Goal: Task Accomplishment & Management: Complete application form

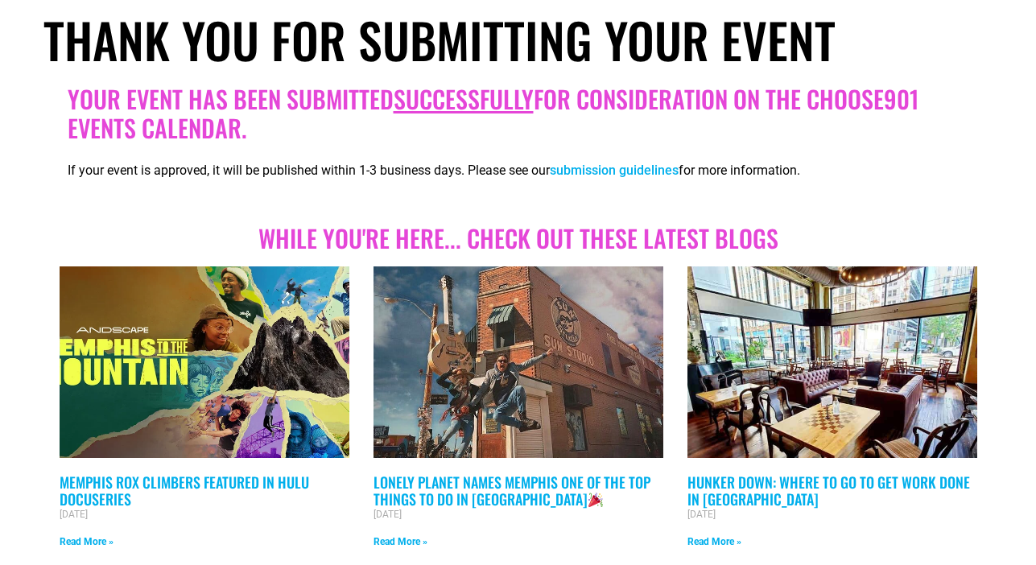
scroll to position [288, 0]
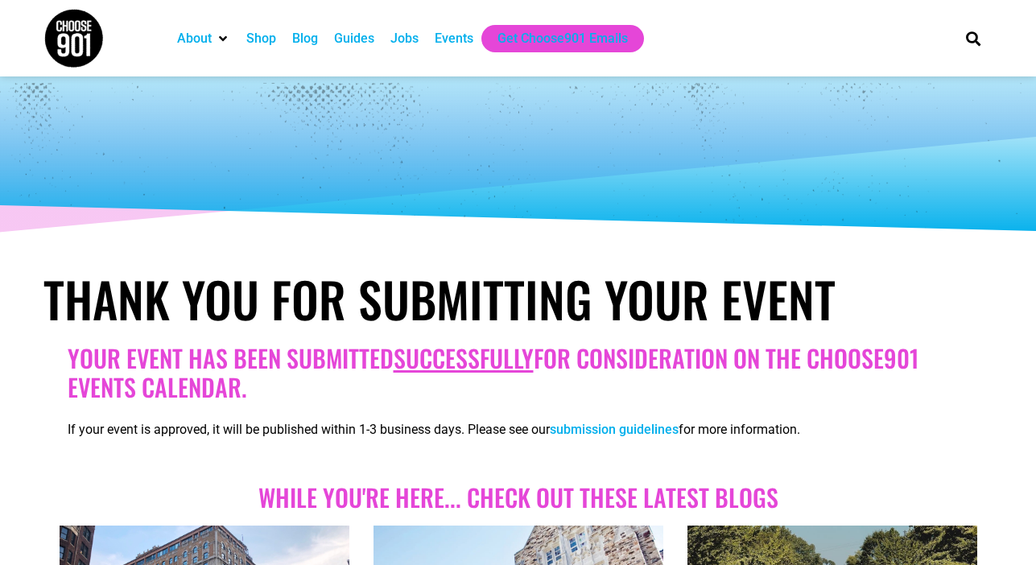
click at [445, 35] on div "Events" at bounding box center [454, 38] width 39 height 19
click at [465, 38] on div "Events" at bounding box center [454, 38] width 39 height 19
click at [75, 32] on img at bounding box center [73, 38] width 60 height 60
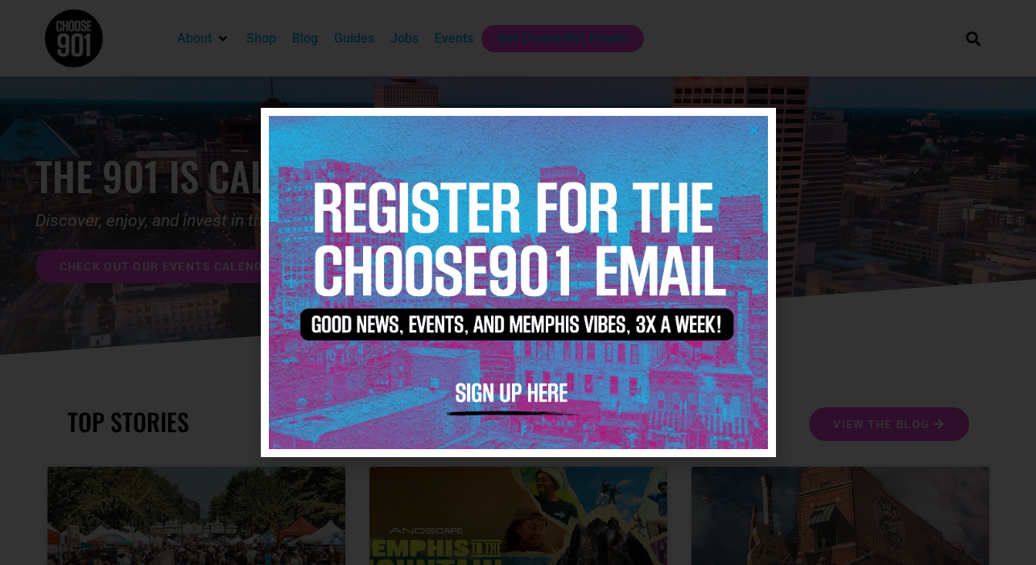
click at [861, 180] on div at bounding box center [518, 282] width 1036 height 565
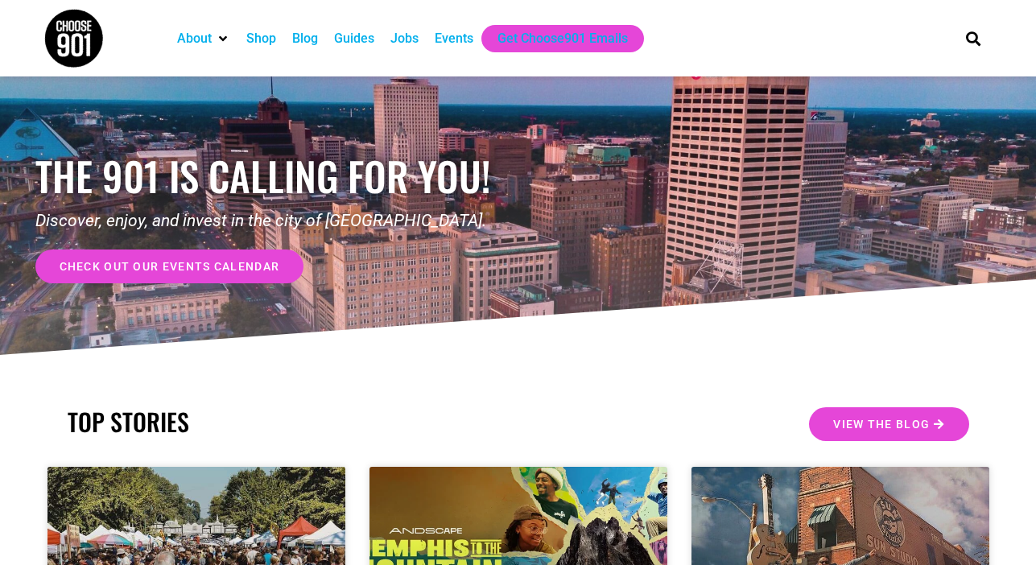
click at [458, 37] on div "Events" at bounding box center [454, 38] width 39 height 19
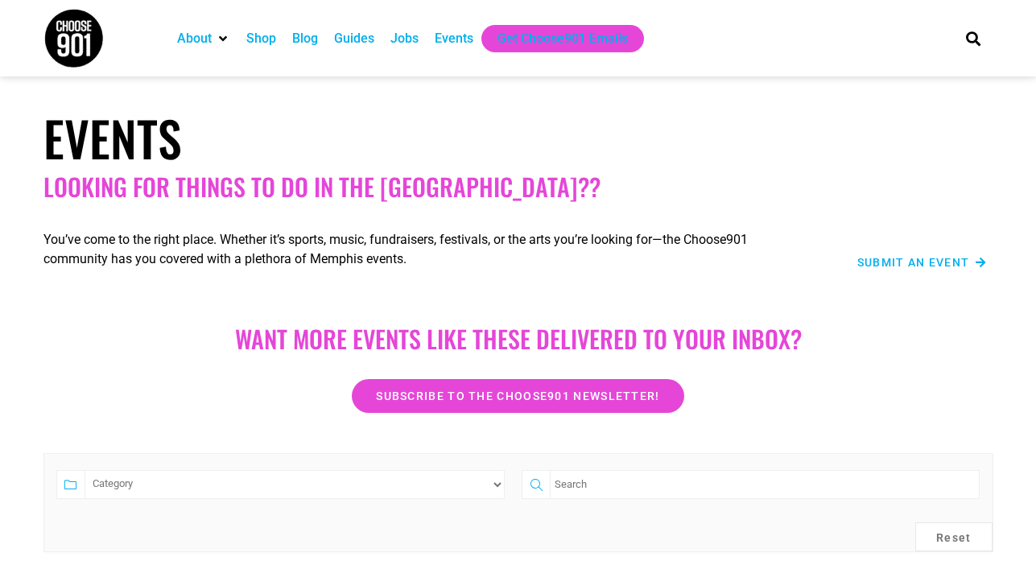
click at [907, 262] on span "Submit an Event" at bounding box center [913, 262] width 113 height 11
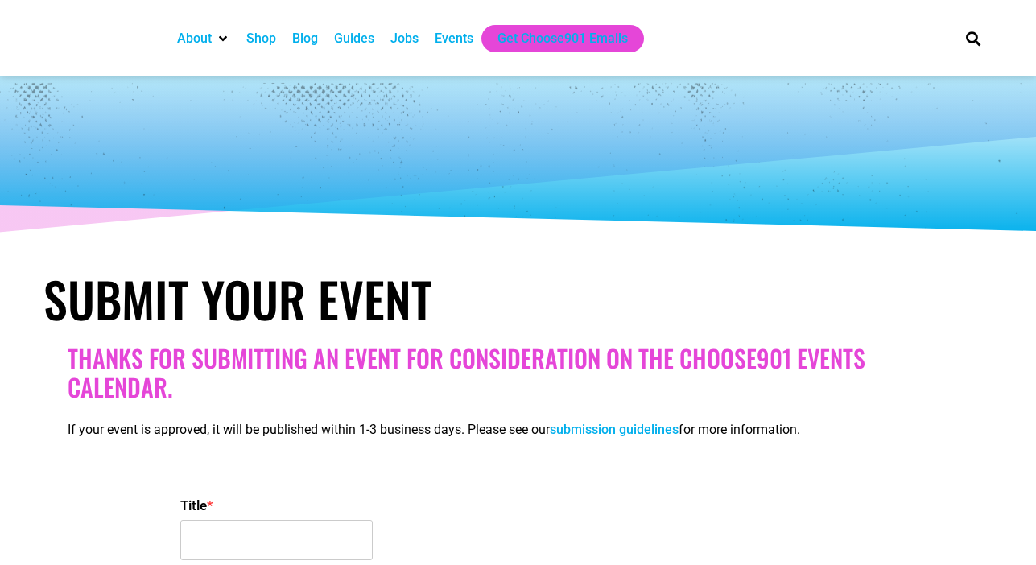
select select
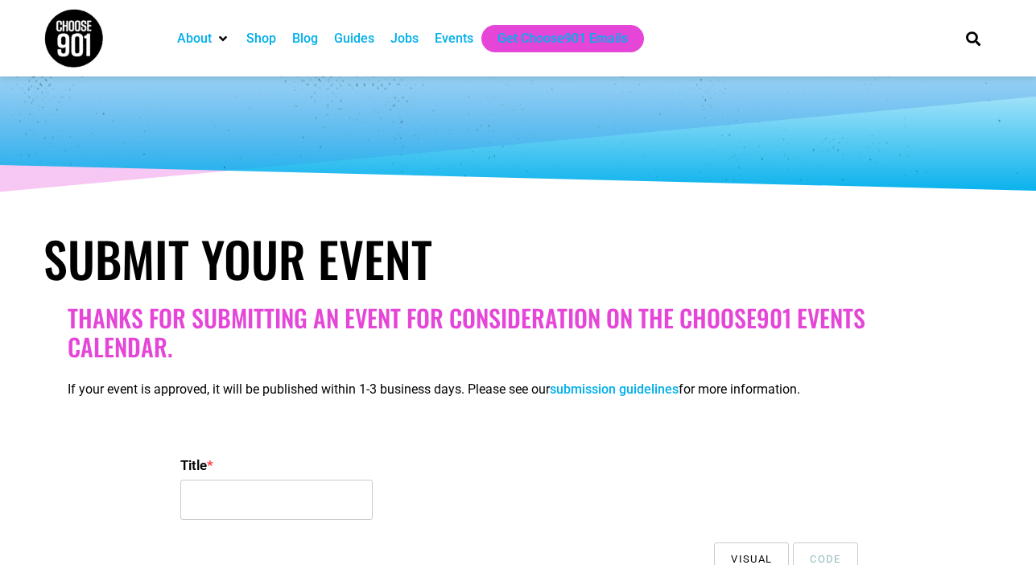
scroll to position [165, 0]
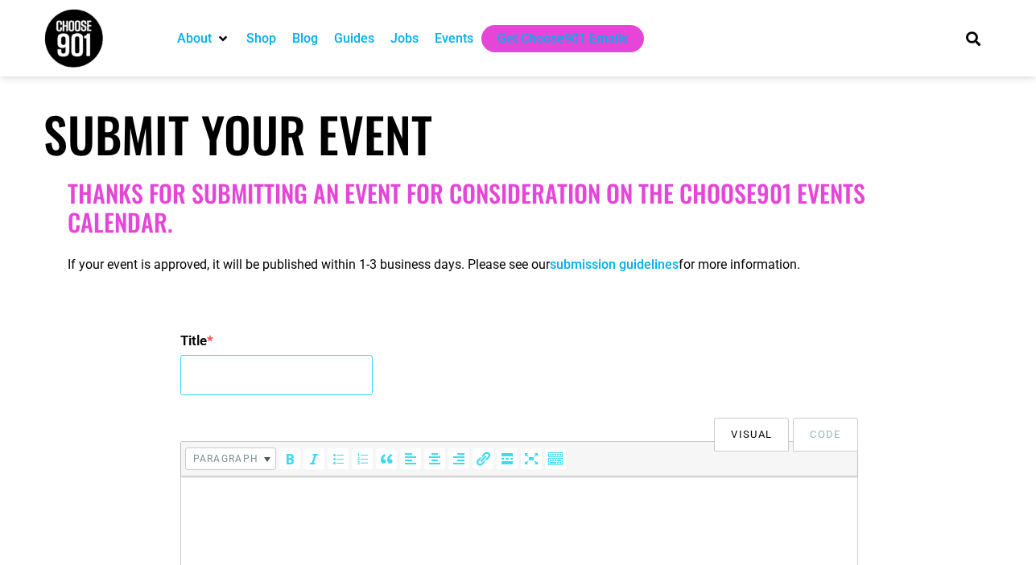
click at [242, 383] on input "Title *" at bounding box center [276, 375] width 192 height 40
drag, startPoint x: 308, startPoint y: 377, endPoint x: 396, endPoint y: 377, distance: 87.8
click at [397, 377] on div "Title * WiMM presents...LORETTE VELVETTE & DIANE GREEN" at bounding box center [518, 364] width 676 height 77
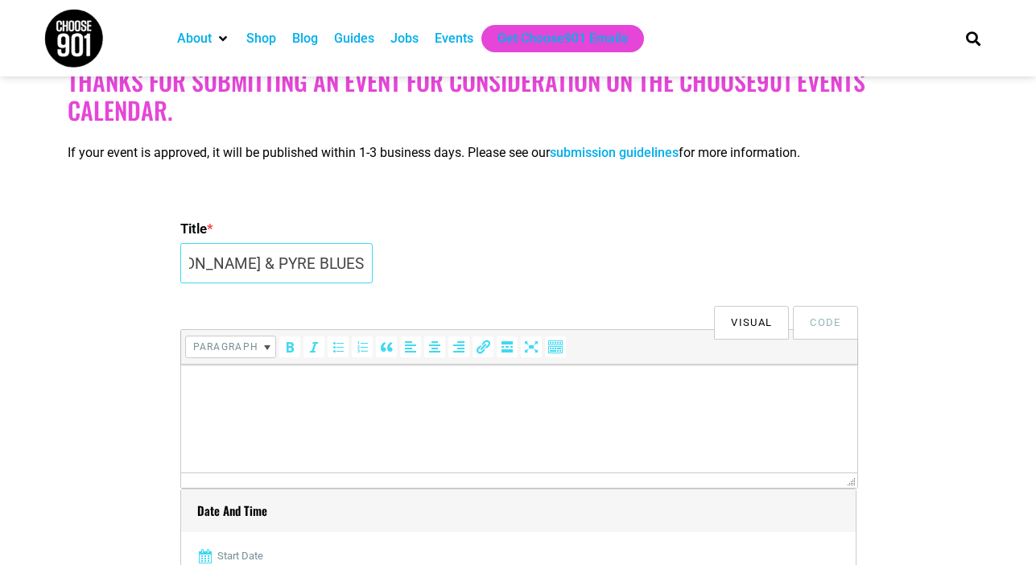
scroll to position [352, 0]
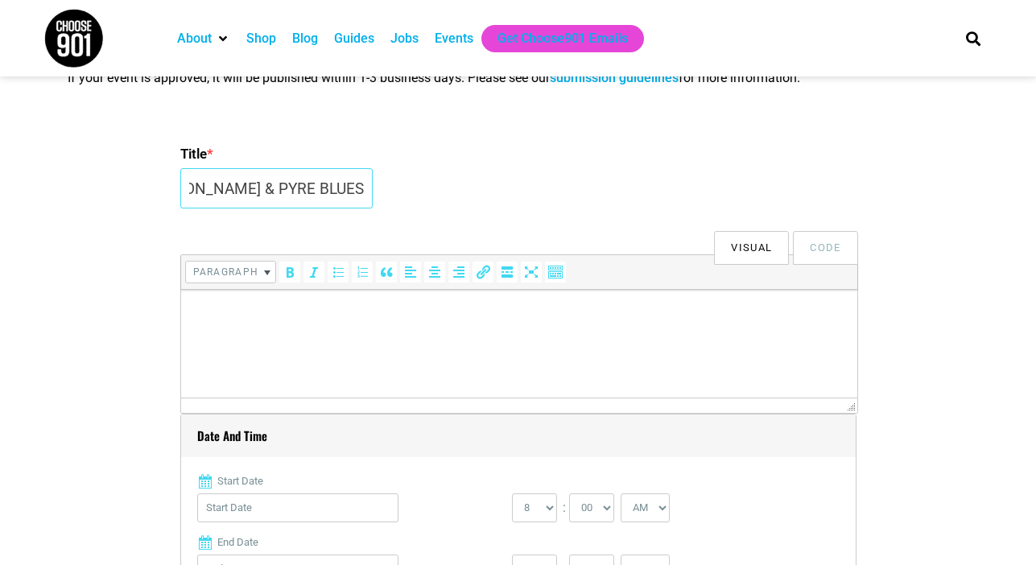
type input "WiMM presents...JUPITOR JONES & PYRE BLUES"
click at [271, 316] on p at bounding box center [518, 312] width 660 height 19
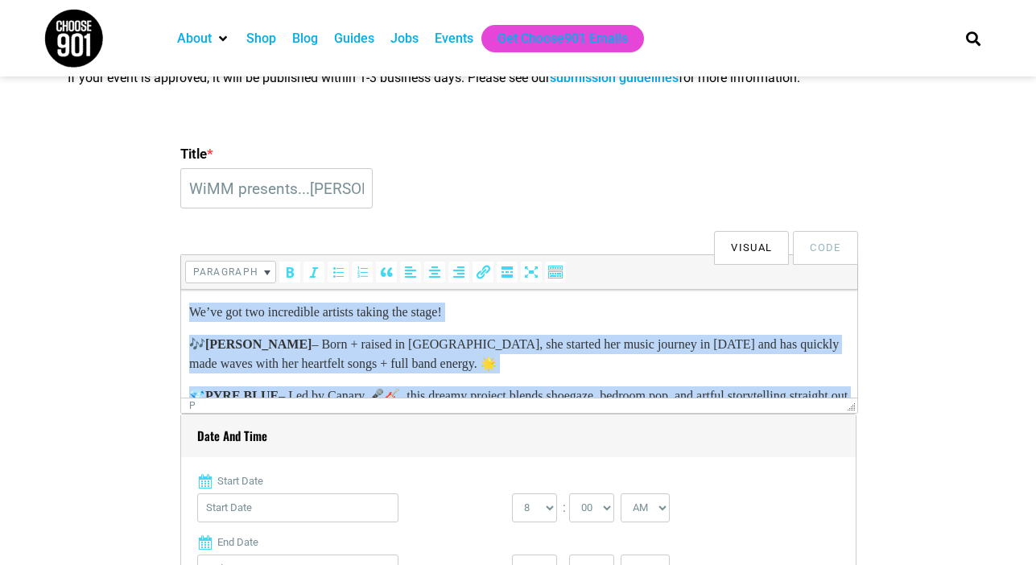
drag, startPoint x: 724, startPoint y: 385, endPoint x: 173, endPoint y: 284, distance: 559.8
click at [180, 290] on html "We’ve got two incredible artists taking the stage! 🎶 Jupitor Jones – Born + rai…" at bounding box center [518, 415] width 676 height 251
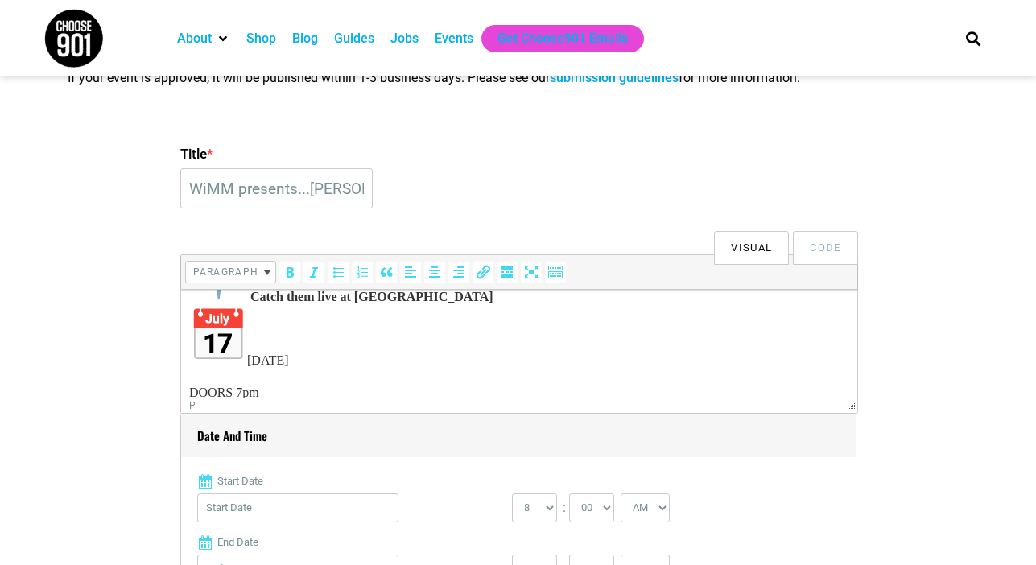
scroll to position [391, 0]
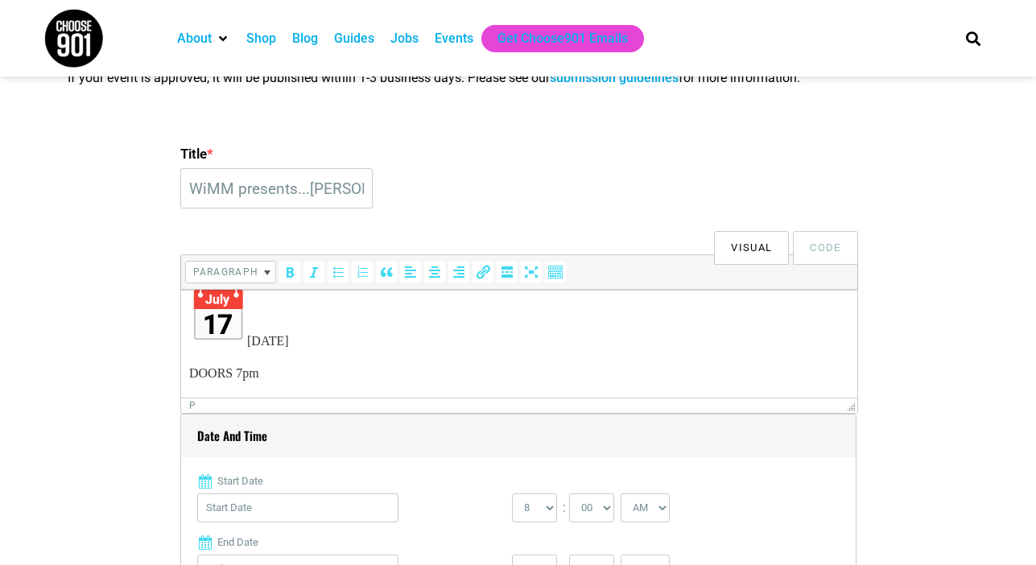
click at [250, 340] on p "Catch them live at BSIDE WED SEPT 24" at bounding box center [518, 287] width 660 height 127
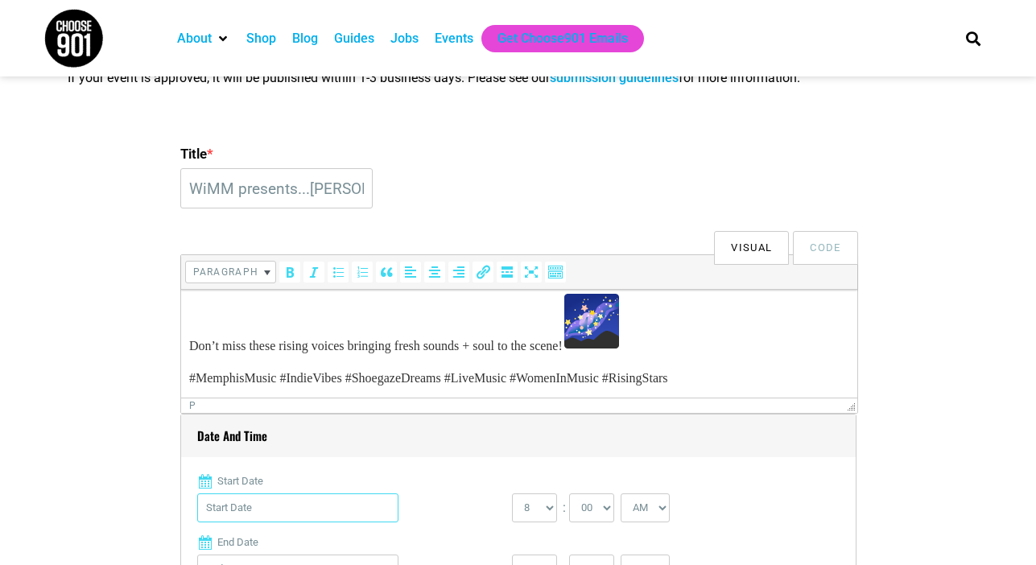
click at [232, 510] on input "Start Date" at bounding box center [297, 508] width 201 height 29
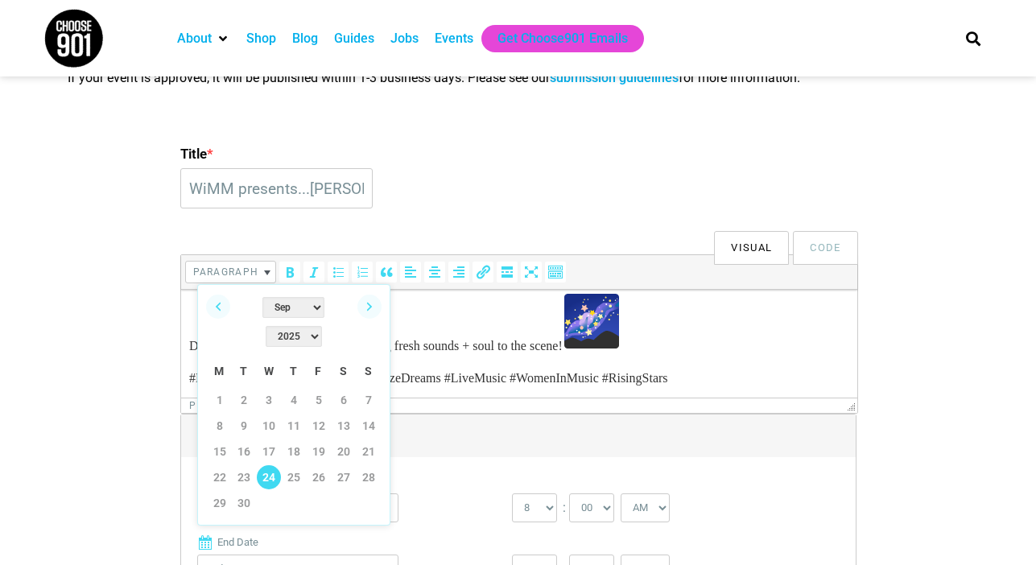
click at [271, 465] on link "24" at bounding box center [269, 477] width 24 height 24
type input "09/24/2025"
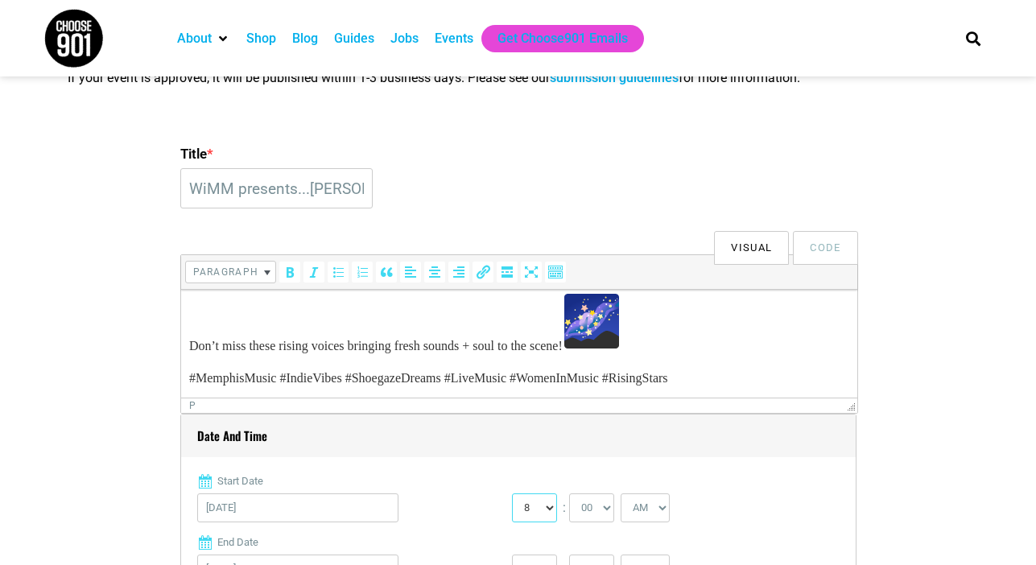
click at [549, 506] on select "0 1 2 3 4 5 6 7 8 9 10 11 12" at bounding box center [534, 508] width 45 height 29
select select "7"
click at [512, 494] on select "0 1 2 3 4 5 6 7 8 9 10 11 12" at bounding box center [534, 508] width 45 height 29
click at [663, 506] on select "AM PM" at bounding box center [645, 508] width 49 height 29
select select "PM"
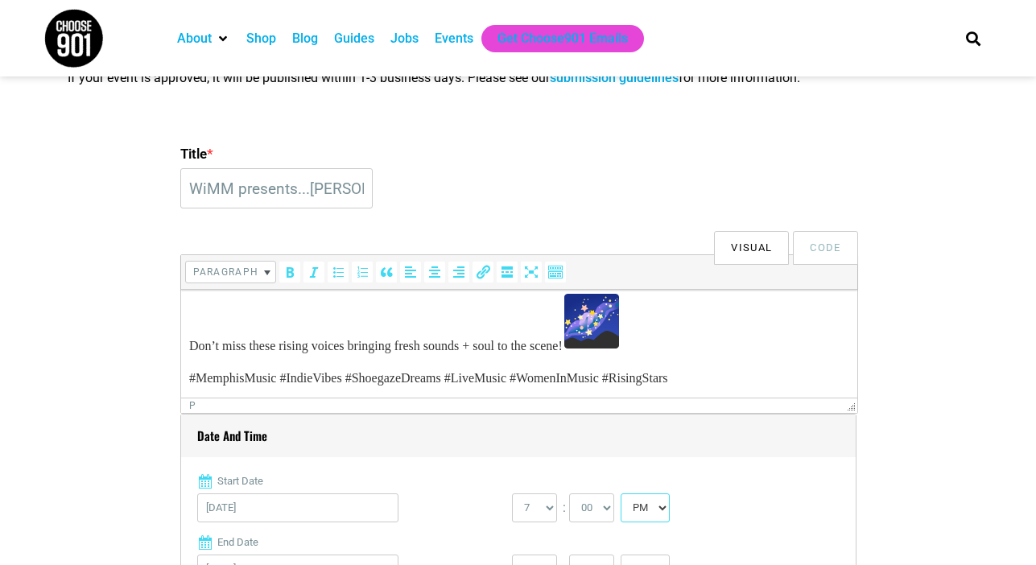
click at [624, 494] on select "AM PM" at bounding box center [645, 508] width 49 height 29
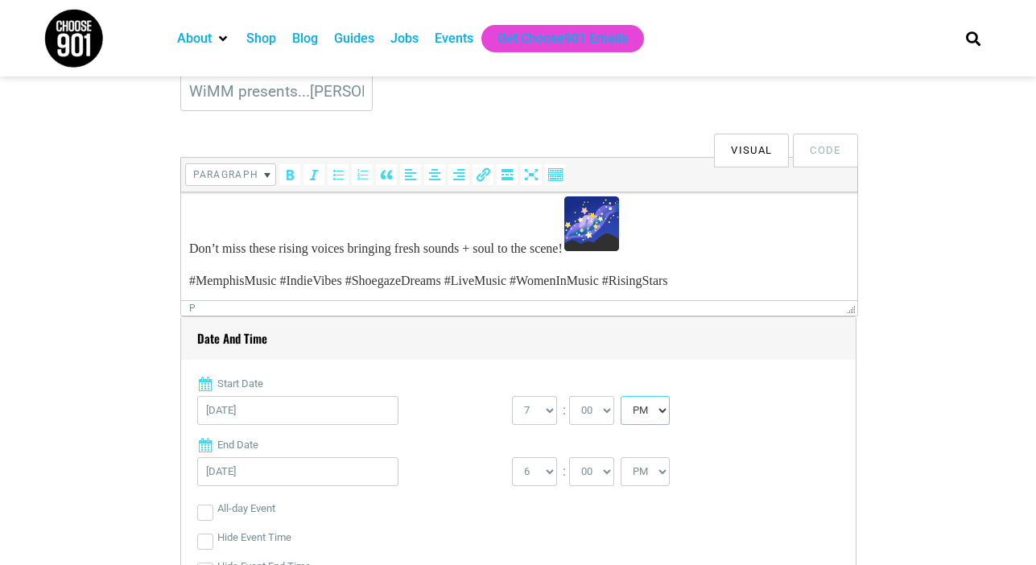
scroll to position [452, 0]
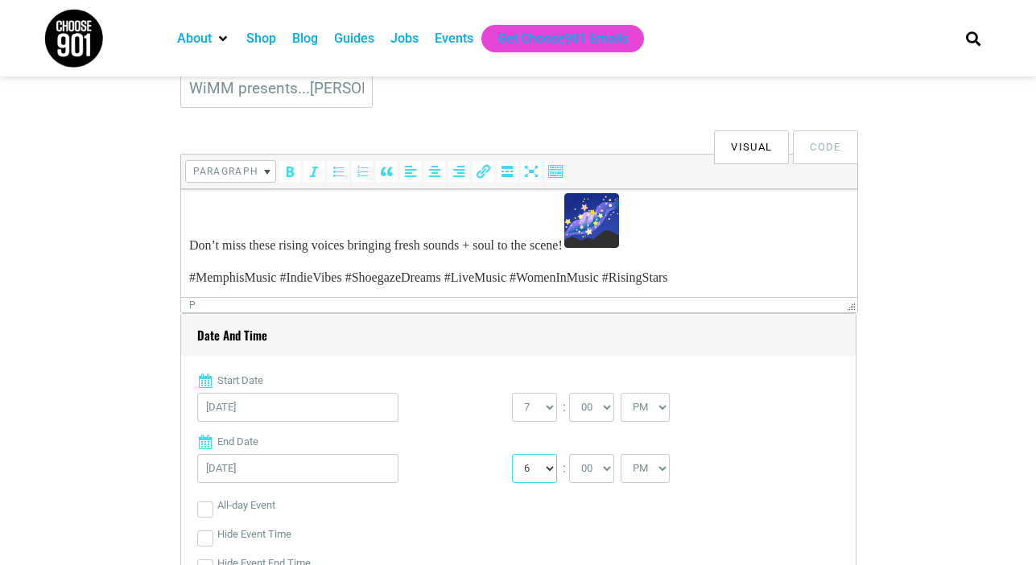
click at [548, 465] on select "1 2 3 4 5 6 7 8 9 10 11 12" at bounding box center [534, 468] width 45 height 29
select select "10"
click at [512, 454] on select "1 2 3 4 5 6 7 8 9 10 11 12" at bounding box center [534, 468] width 45 height 29
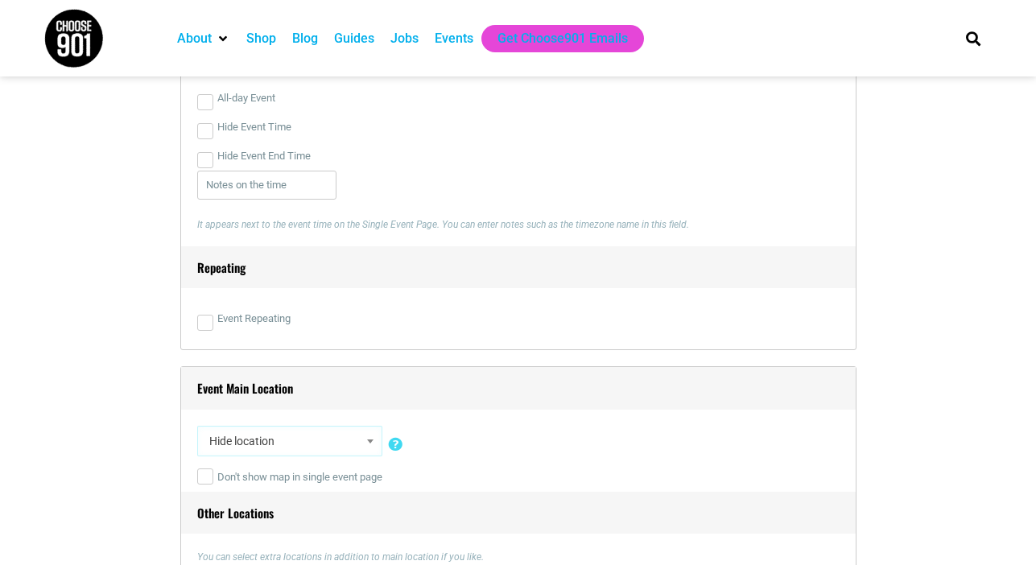
scroll to position [863, 0]
select select "5333"
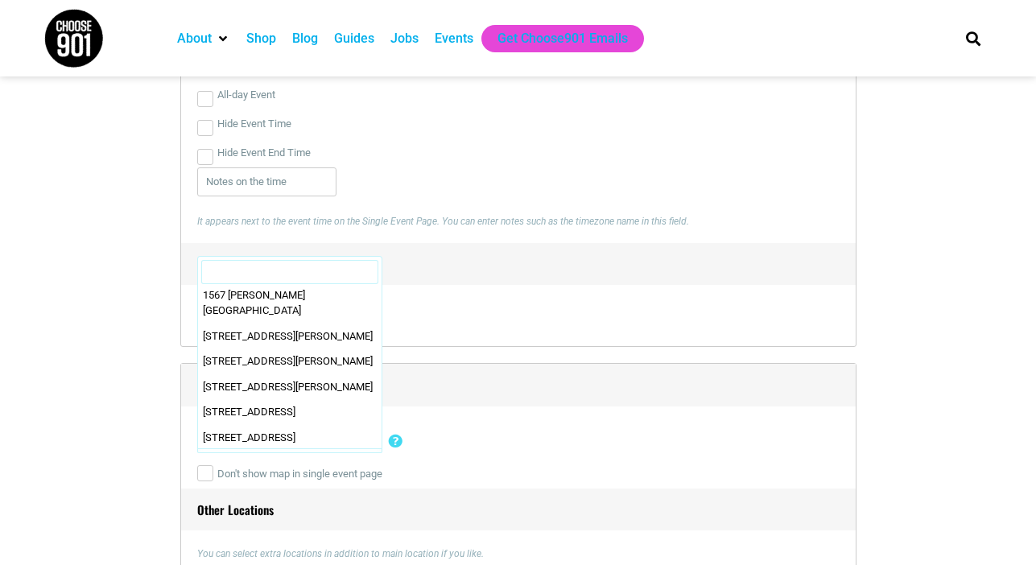
scroll to position [2495, 0]
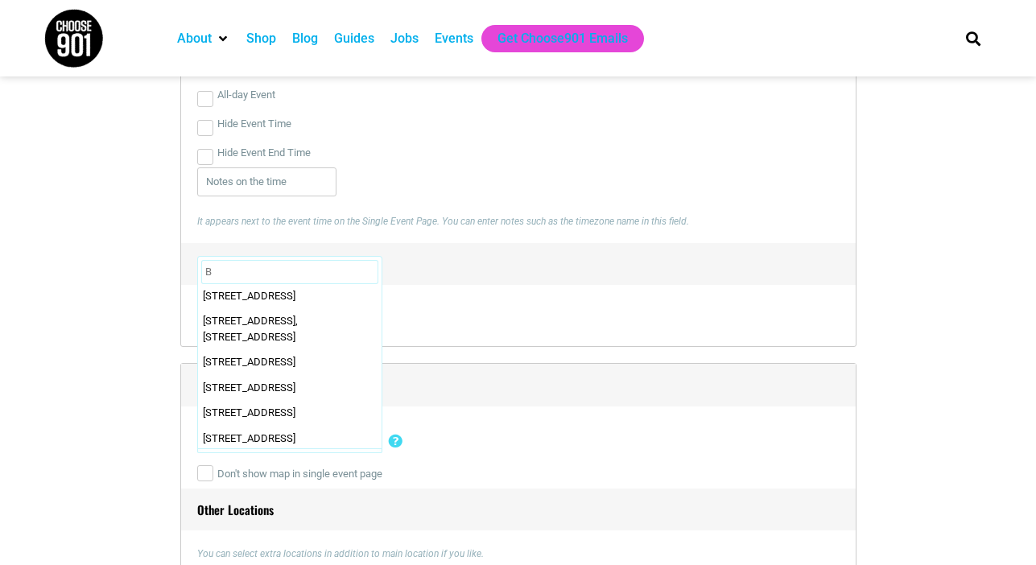
scroll to position [0, 0]
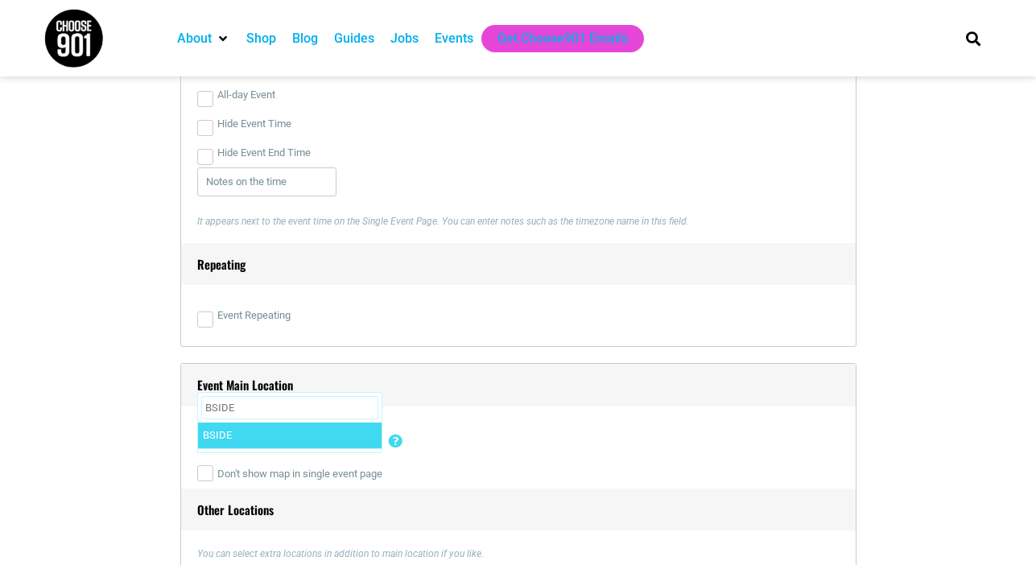
type input "BSIDE"
select select "2395"
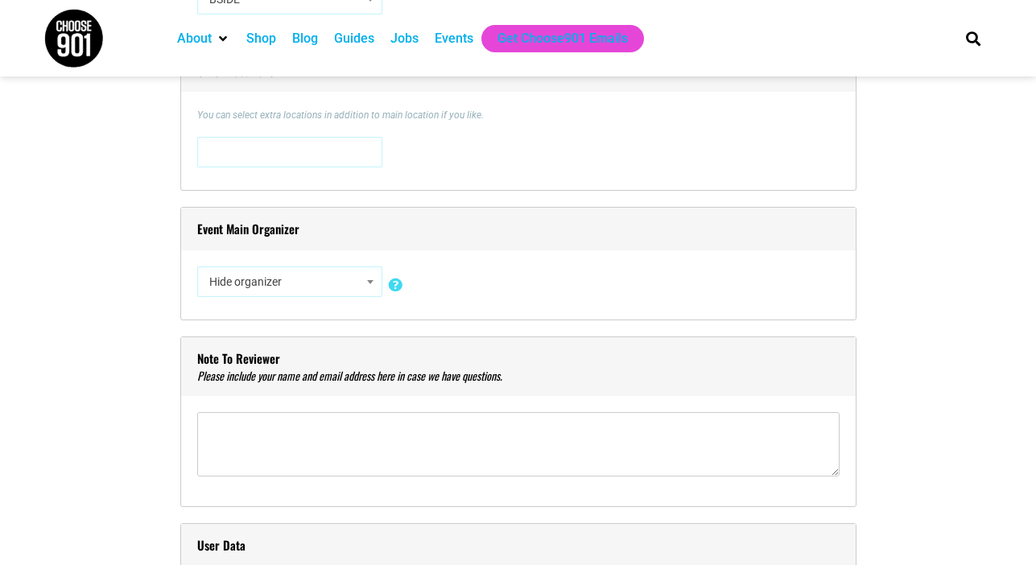
scroll to position [1304, 0]
click at [283, 285] on span "Hide organizer" at bounding box center [290, 280] width 174 height 29
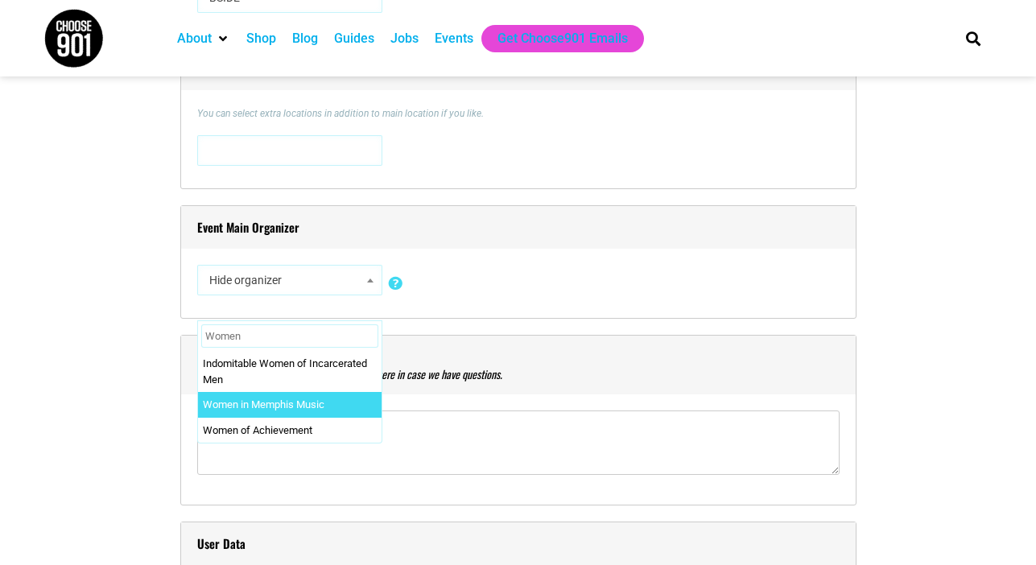
type input "Women"
select select "5307"
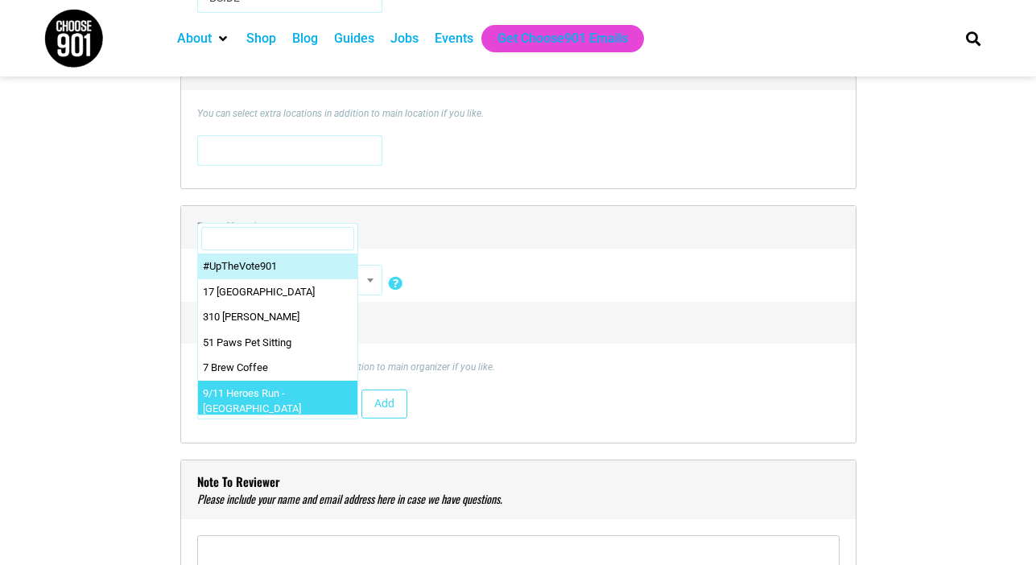
select select "5773"
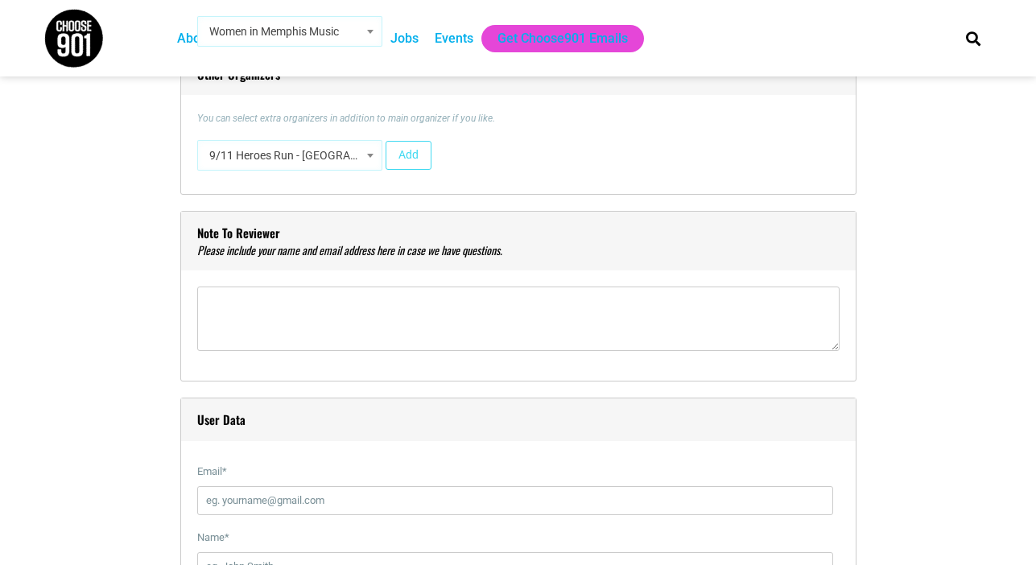
scroll to position [1553, 0]
click at [245, 308] on textarea"] at bounding box center [518, 318] width 643 height 64
type textarea"] "m"
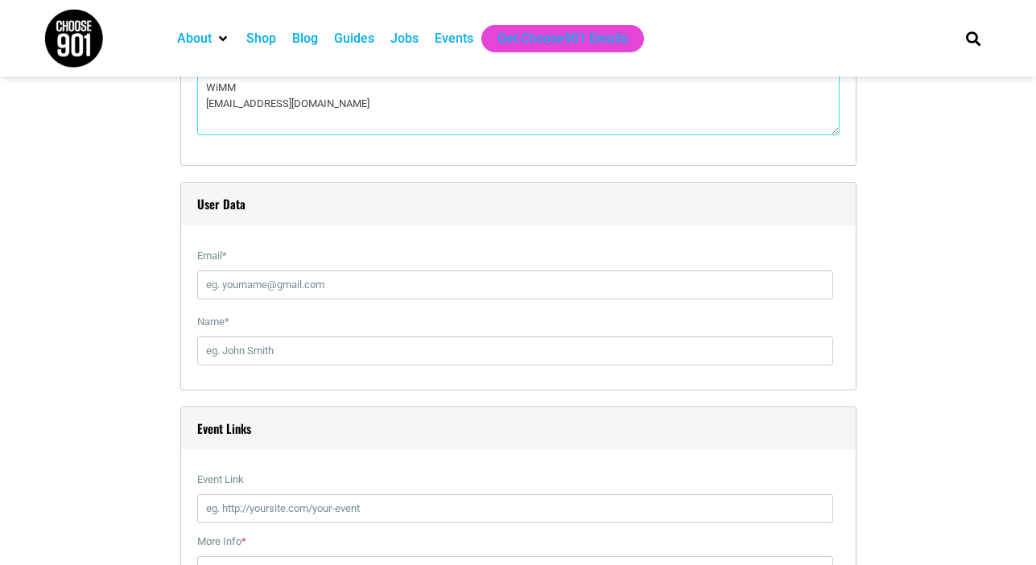
scroll to position [1850, 0]
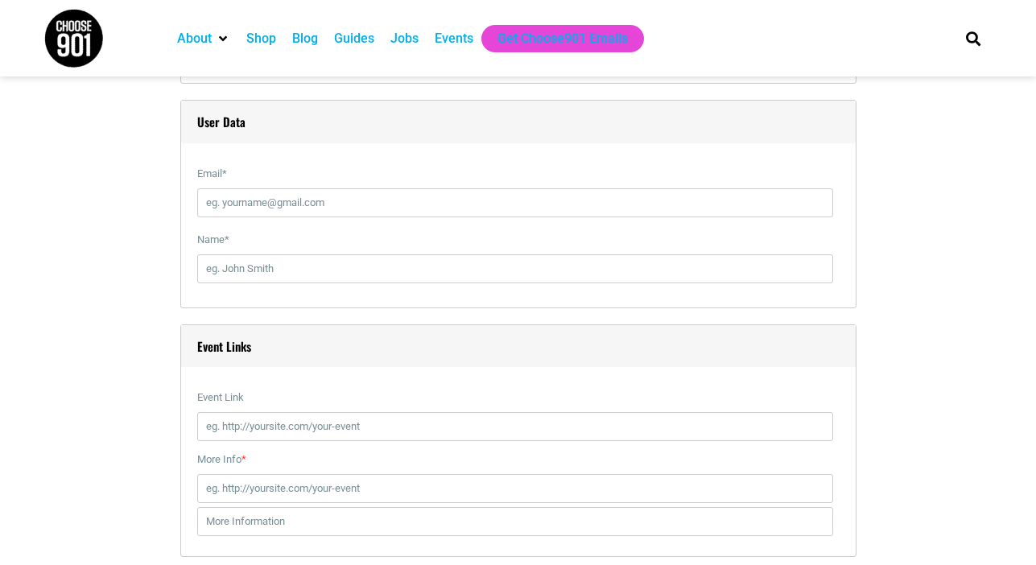
type textarea"] "WiMM connectwimm@gmail.com"
click at [228, 203] on input "Email *" at bounding box center [515, 202] width 636 height 29
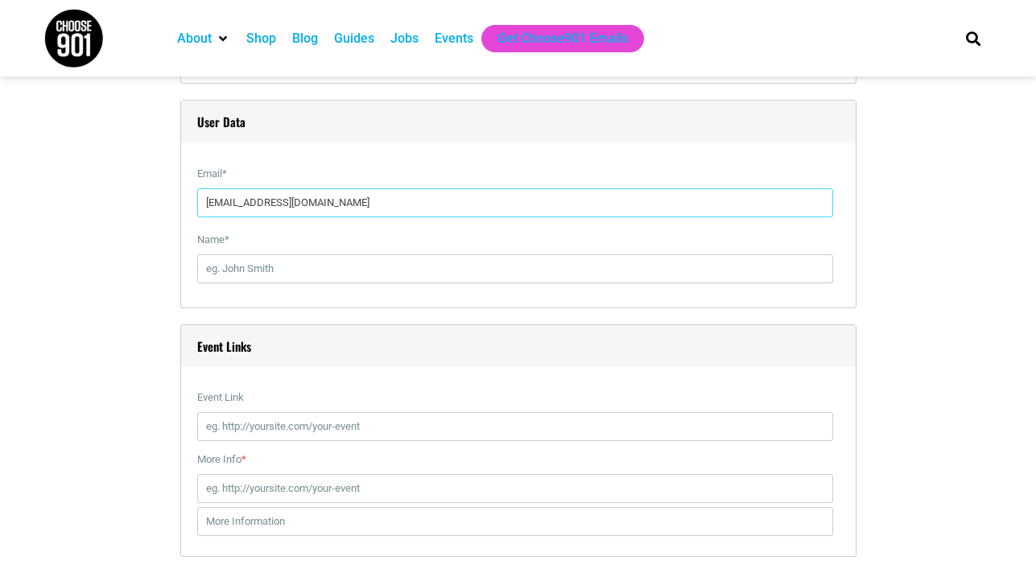
type input "connectwimm@gmail.com"
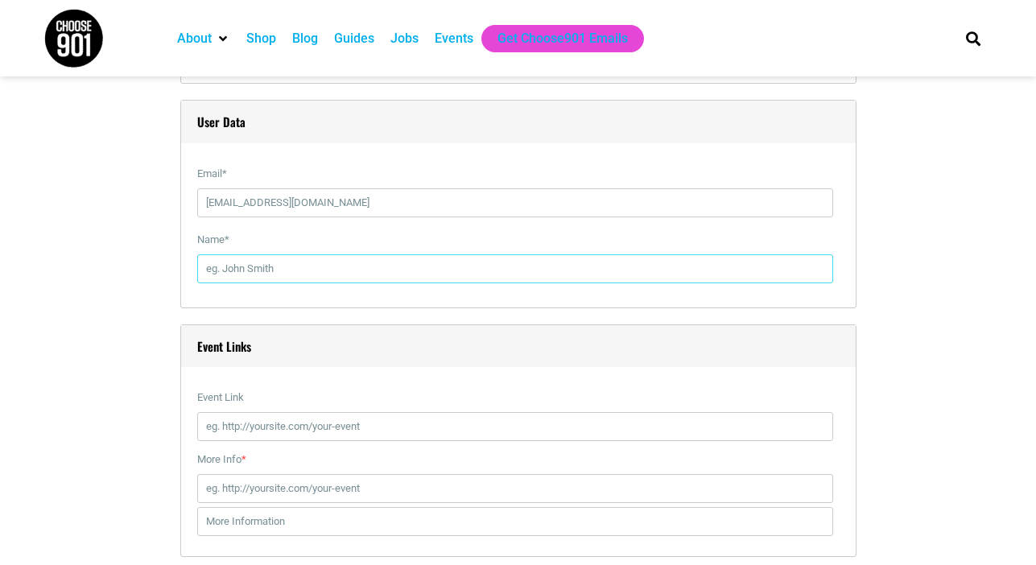
click at [225, 267] on input "Name *" at bounding box center [515, 268] width 636 height 29
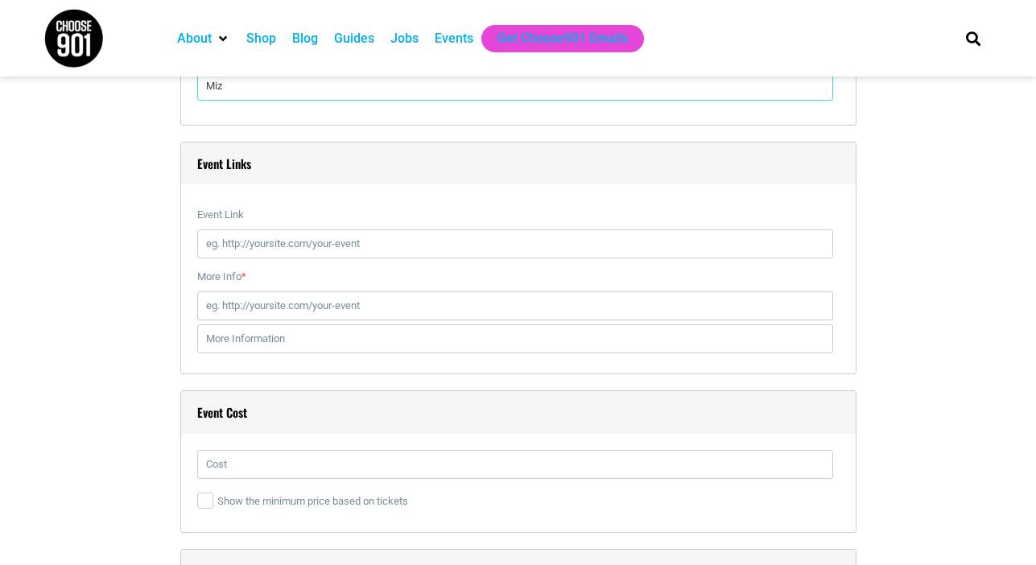
scroll to position [2088, 0]
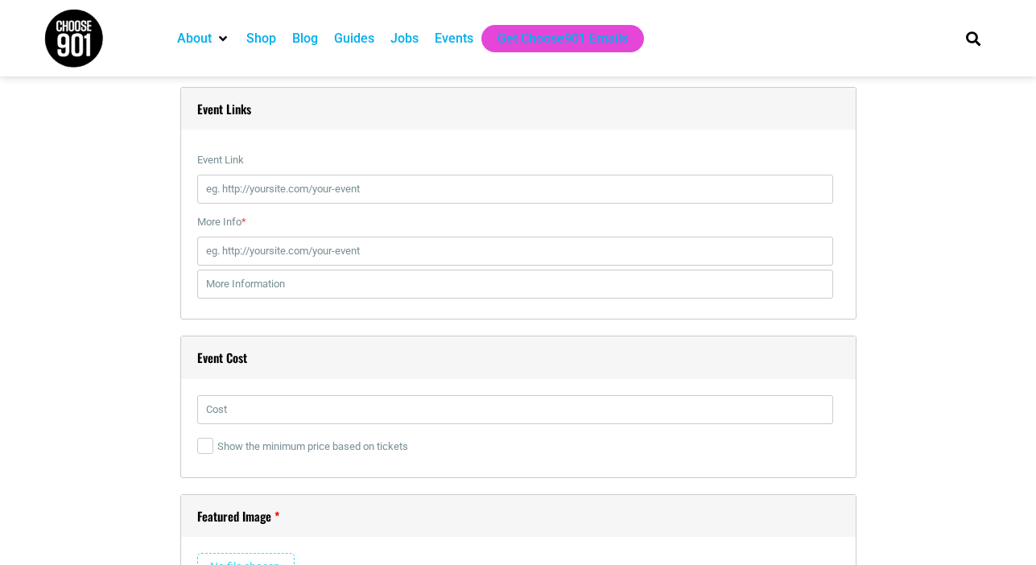
type input "Miz"
click at [229, 401] on input "text" at bounding box center [515, 409] width 636 height 29
type input "$10"
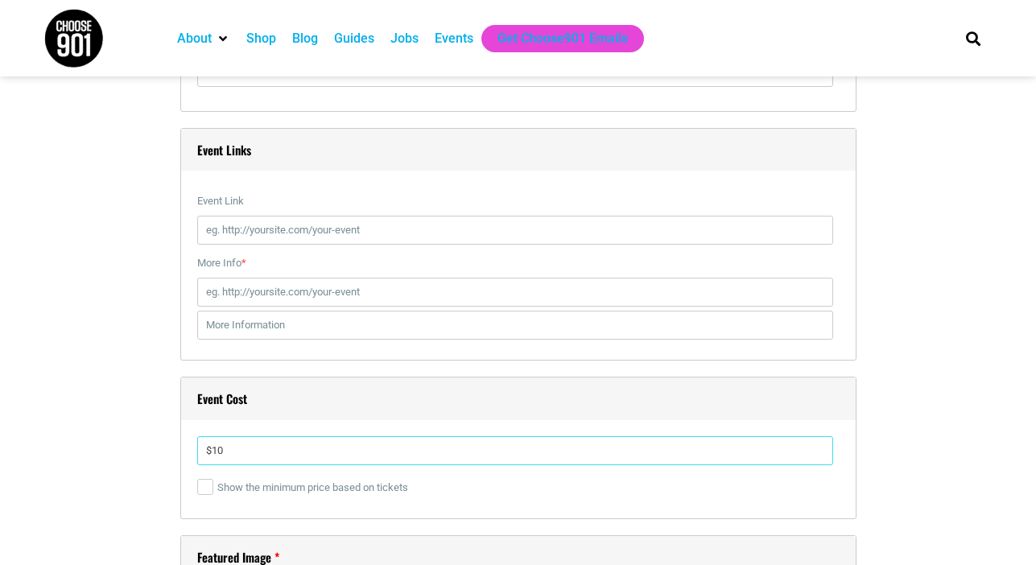
scroll to position [1992, 0]
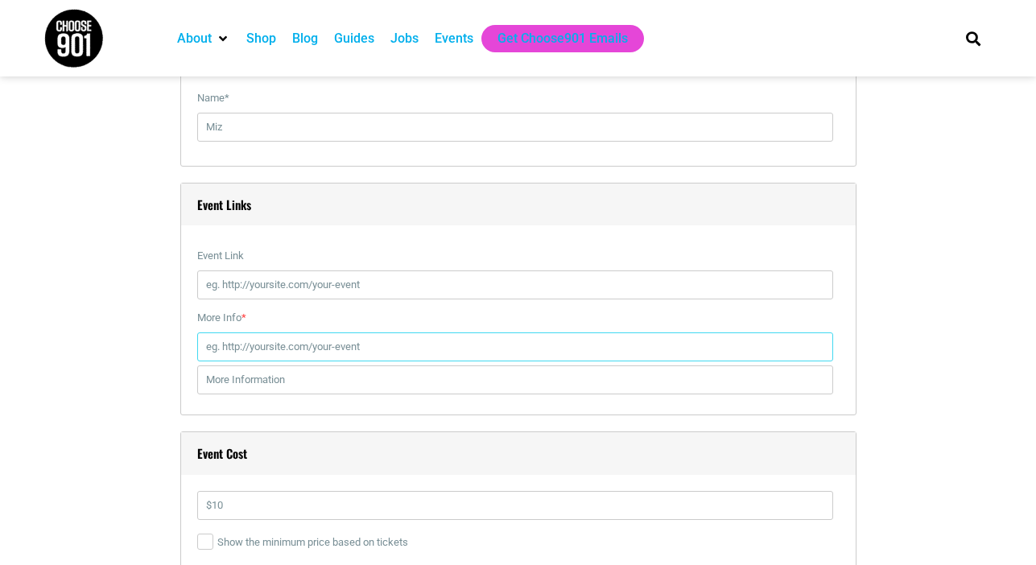
click at [283, 349] on input "More Info *" at bounding box center [515, 347] width 636 height 29
paste input "https://allevents.in/memphis/wimm-presentsjupitor-jones-and-pyre-blues-tickets/…"
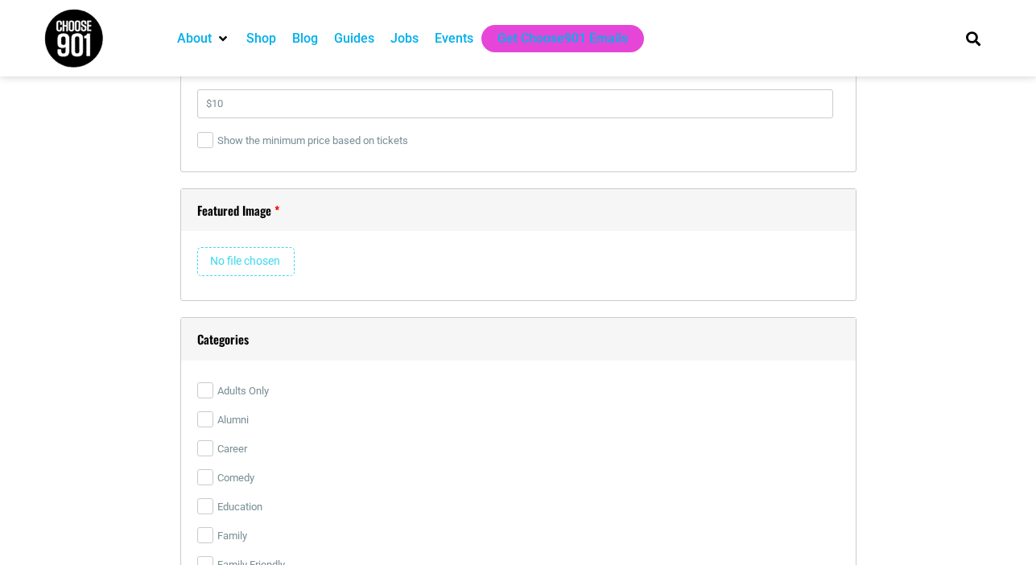
scroll to position [2399, 0]
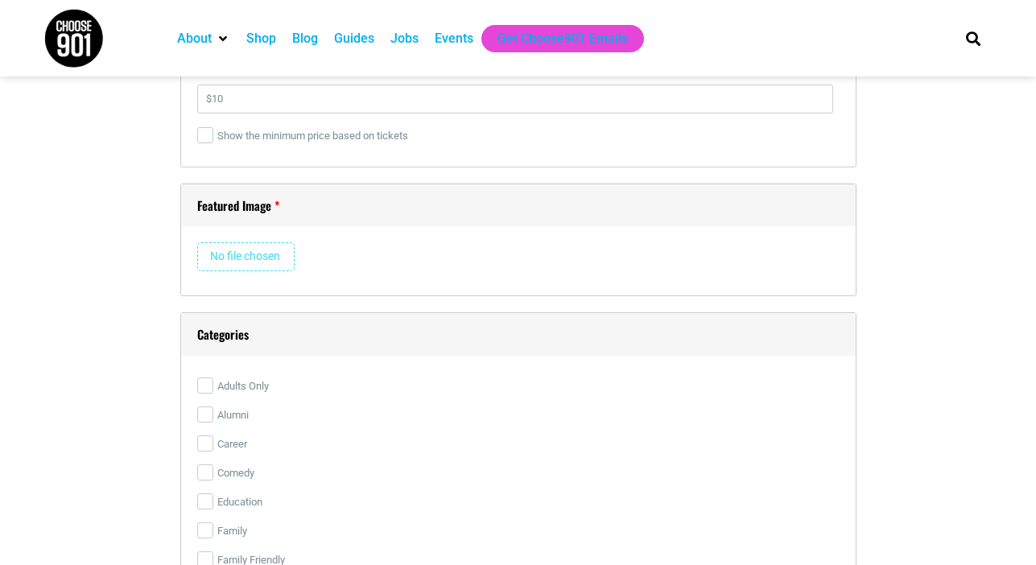
type input "https://allevents.in/memphis/wimm-presentsjupitor-jones-and-pyre-blues-tickets/…"
click at [265, 253] on input "file" at bounding box center [245, 256] width 97 height 29
type input "C:\fakepath\WiMM SEPT 2025 wk1.png"
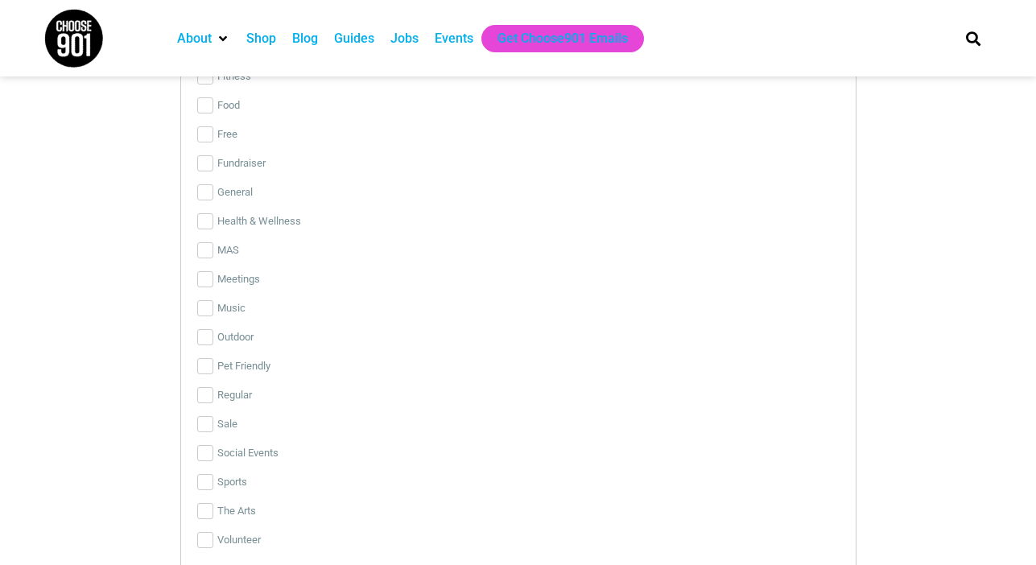
scroll to position [3775, 0]
click at [206, 312] on input "Music" at bounding box center [205, 311] width 16 height 16
checkbox input "true"
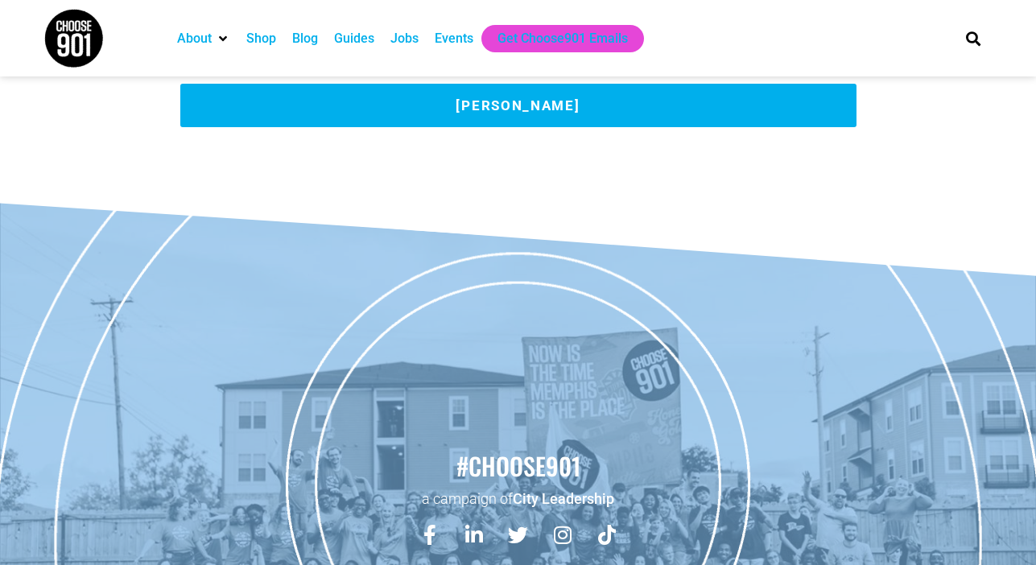
scroll to position [4297, 0]
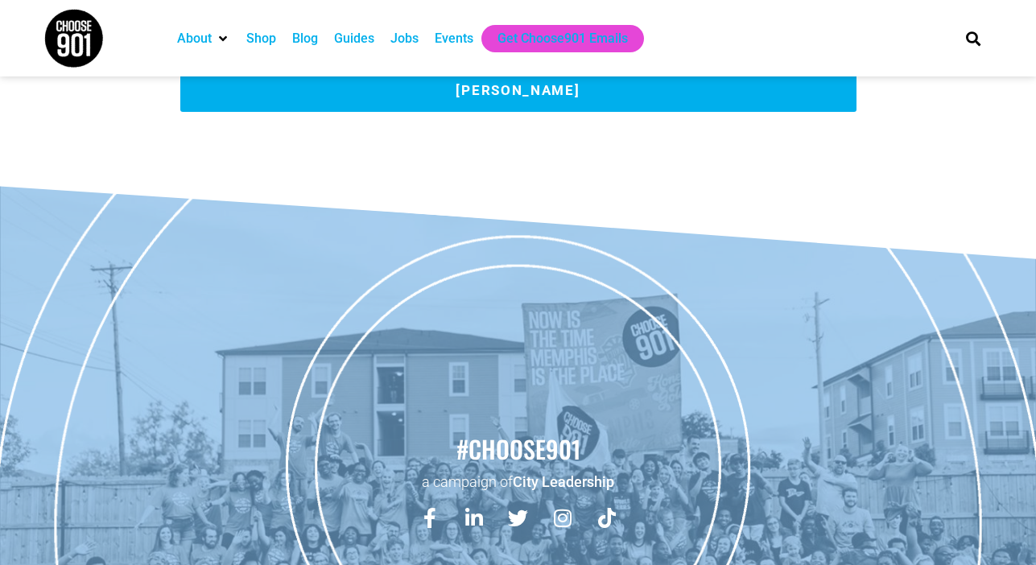
click at [535, 91] on button "Submit Event" at bounding box center [518, 89] width 676 height 43
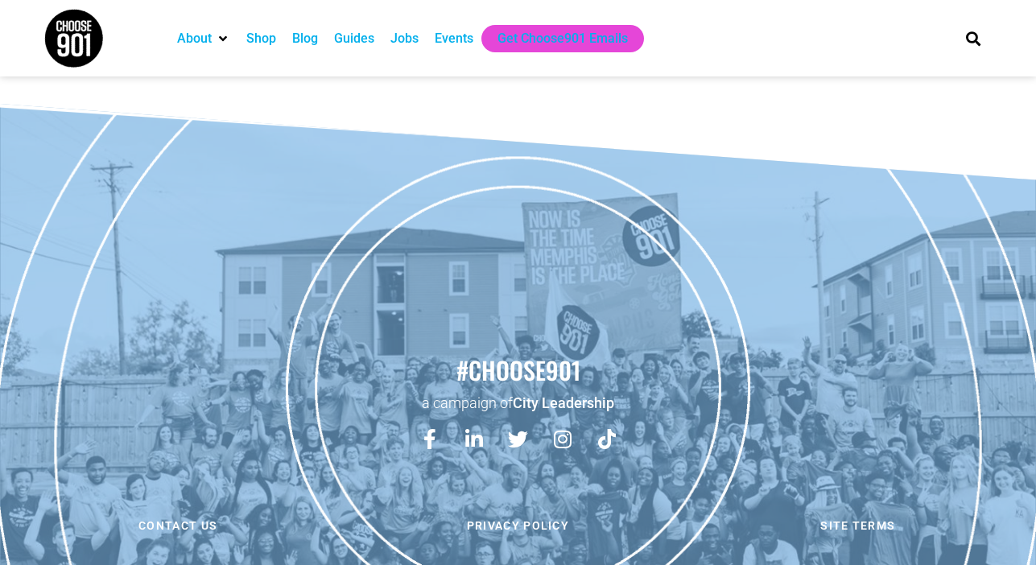
scroll to position [0, 0]
